Goal: Navigation & Orientation: Find specific page/section

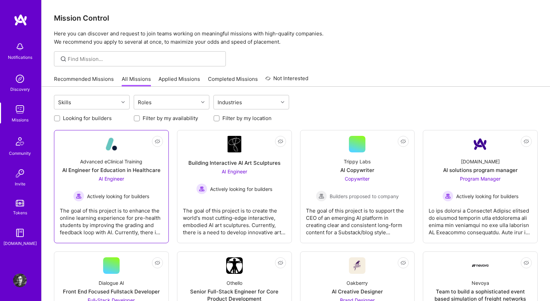
click at [99, 218] on div "The goal of this project is to enhance the online learning experience for pre-h…" at bounding box center [111, 218] width 103 height 34
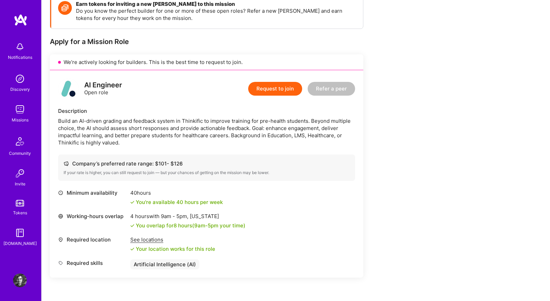
scroll to position [212, 0]
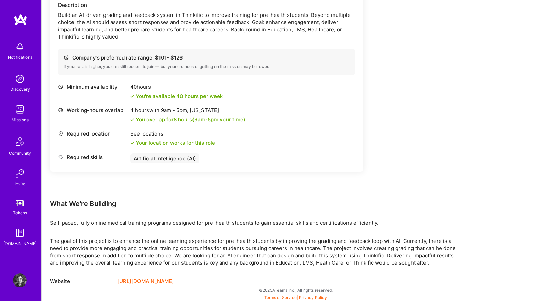
click at [163, 279] on link "https://advclinical.org/" at bounding box center [145, 281] width 57 height 8
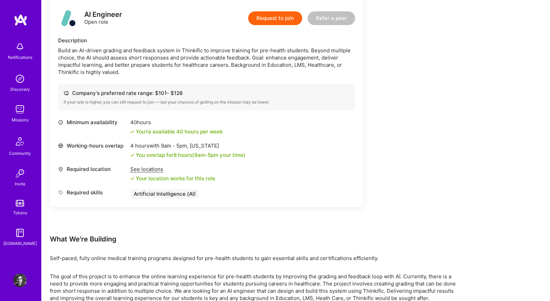
scroll to position [179, 0]
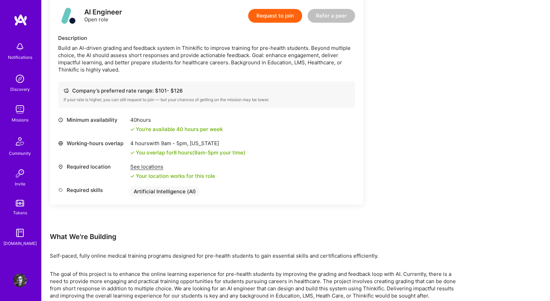
click at [71, 69] on div "Build an AI-driven grading and feedback system in Thinkific to improve training…" at bounding box center [206, 58] width 297 height 29
copy div "Thinkific"
click at [157, 47] on div "Build an AI-driven grading and feedback system in Thinkific to improve training…" at bounding box center [206, 58] width 297 height 29
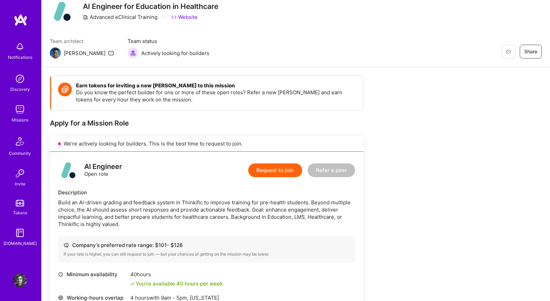
scroll to position [0, 0]
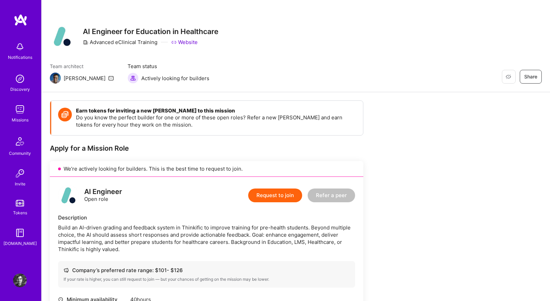
click at [22, 111] on img at bounding box center [20, 109] width 14 height 14
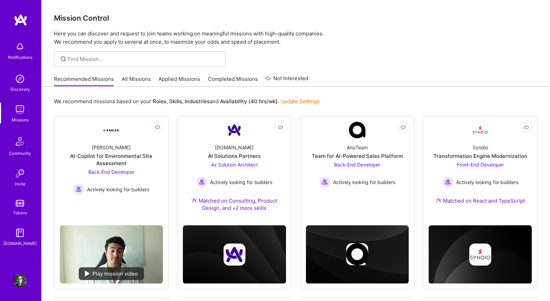
click at [129, 80] on link "All Missions" at bounding box center [136, 80] width 29 height 11
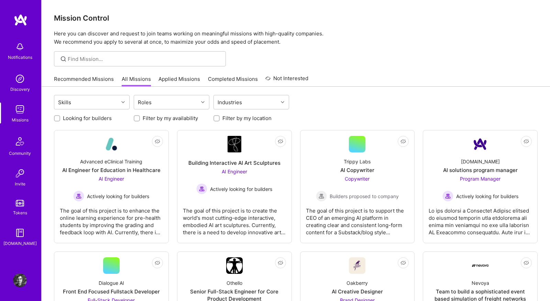
click at [98, 86] on div "Recommended Missions All Missions Applied Missions Completed Missions Not Inter…" at bounding box center [296, 78] width 508 height 15
click at [96, 82] on link "Recommended Missions" at bounding box center [84, 80] width 60 height 11
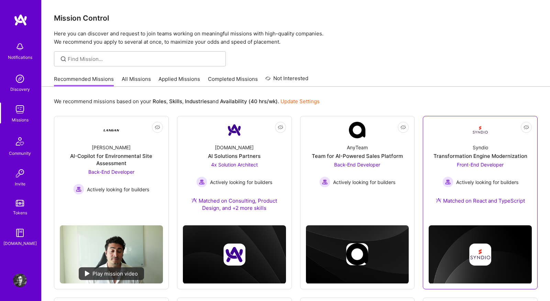
click at [503, 142] on div "Syndio Transformation Engine Modernization Front-End Developer Actively looking…" at bounding box center [480, 175] width 103 height 74
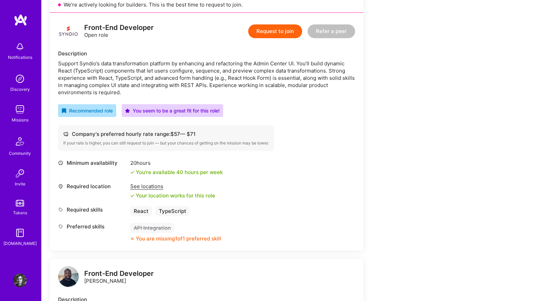
scroll to position [166, 0]
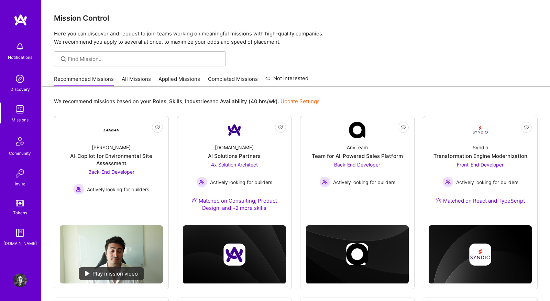
click at [294, 58] on div at bounding box center [296, 58] width 508 height 15
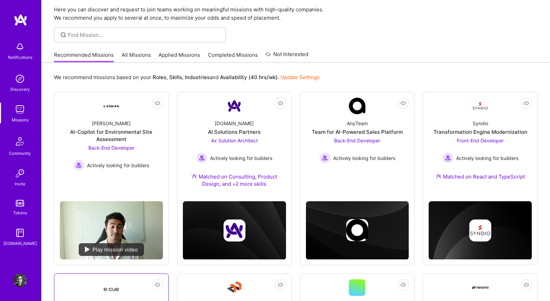
scroll to position [24, 0]
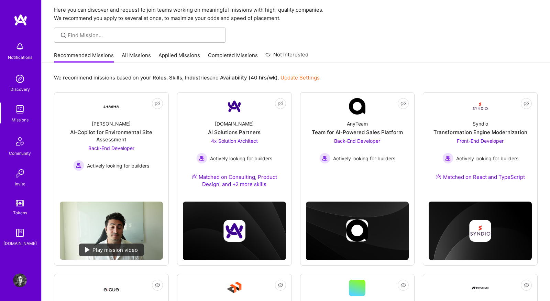
click at [134, 59] on link "All Missions" at bounding box center [136, 57] width 29 height 11
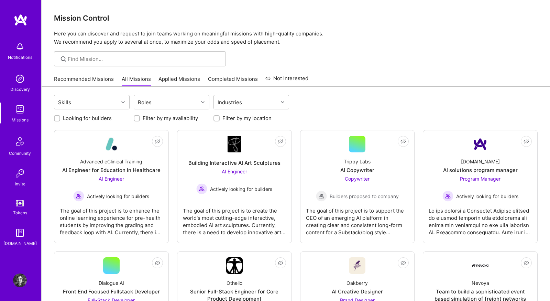
click at [21, 81] on img at bounding box center [20, 79] width 14 height 14
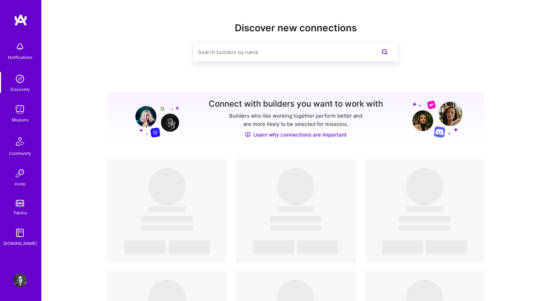
click at [21, 112] on img at bounding box center [20, 109] width 14 height 14
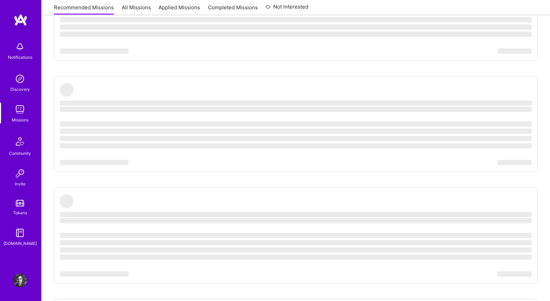
scroll to position [152, 0]
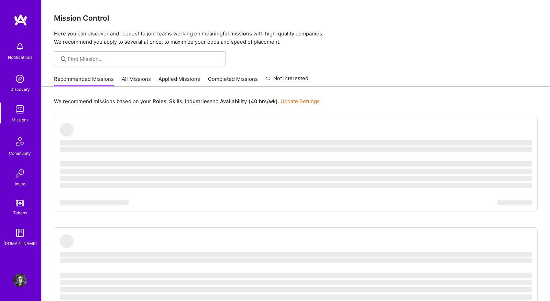
scroll to position [152, 0]
